Goal: Navigation & Orientation: Find specific page/section

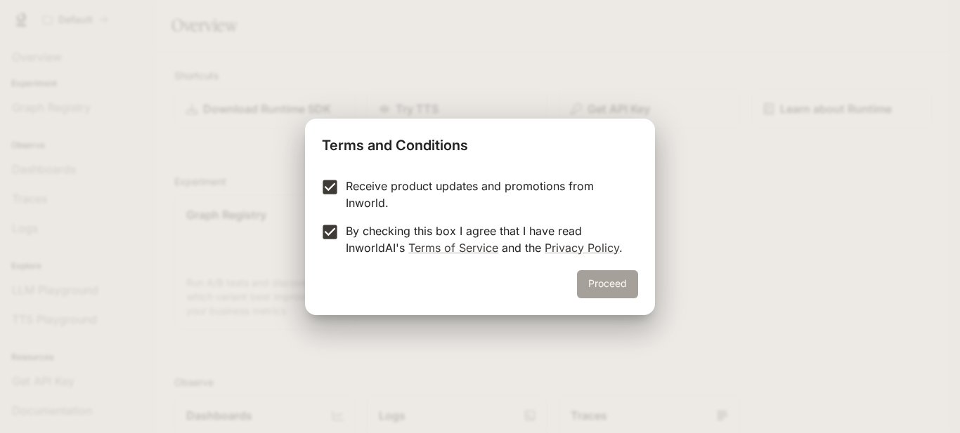
click at [608, 290] on button "Proceed" at bounding box center [607, 284] width 61 height 28
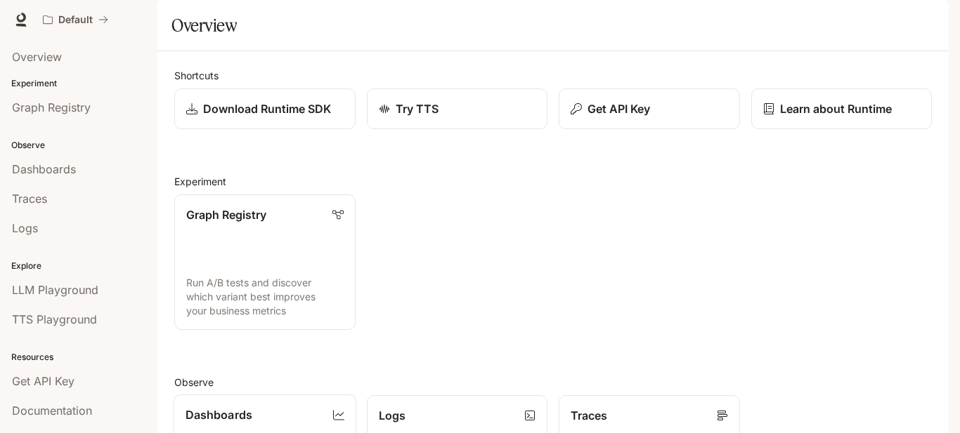
scroll to position [141, 0]
click at [261, 276] on p "Run A/B tests and discover which variant best improves your business metrics" at bounding box center [264, 297] width 159 height 43
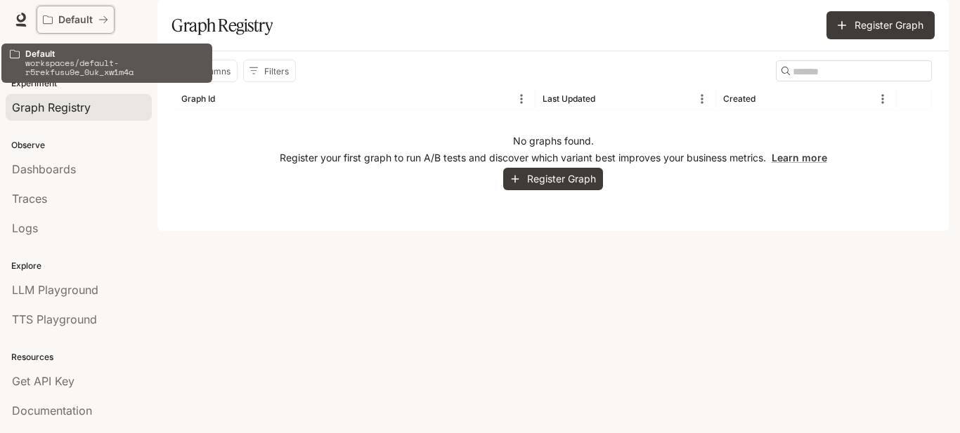
click at [84, 21] on p "Default" at bounding box center [75, 20] width 34 height 12
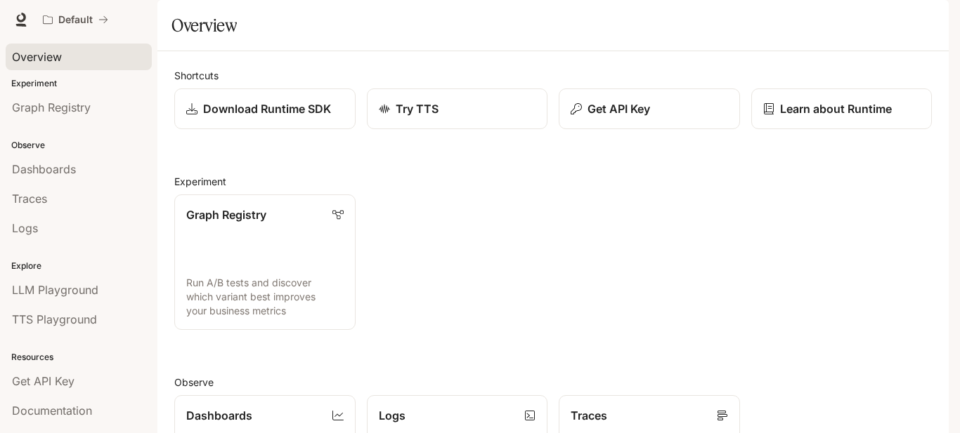
click at [41, 63] on span "Overview" at bounding box center [37, 56] width 50 height 17
